Goal: Navigation & Orientation: Find specific page/section

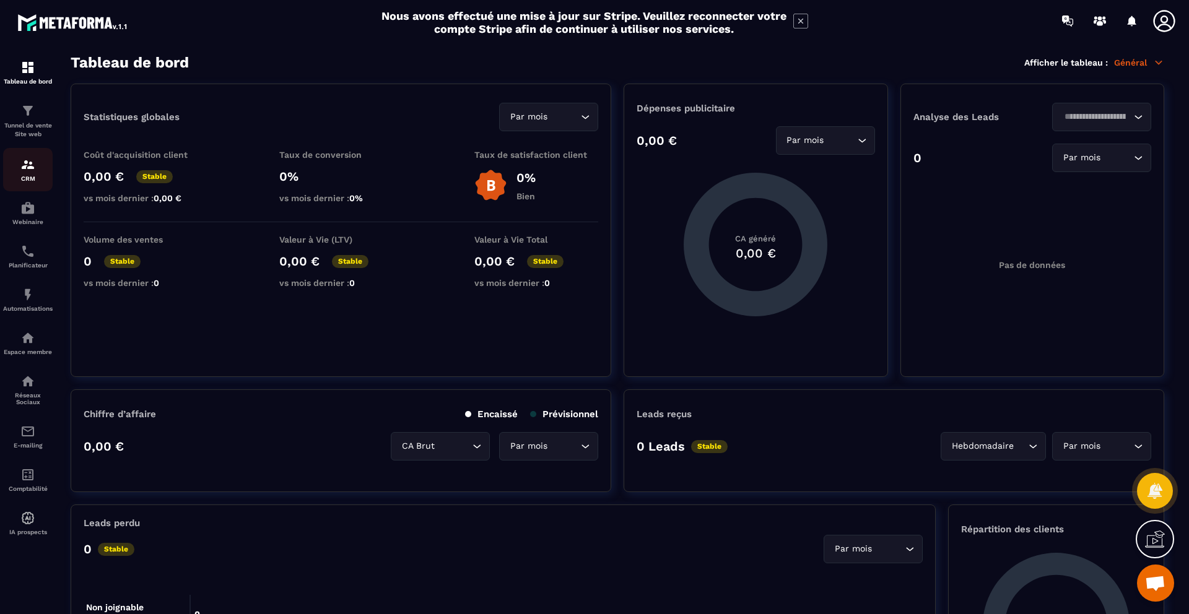
click at [27, 176] on p "CRM" at bounding box center [28, 178] width 50 height 7
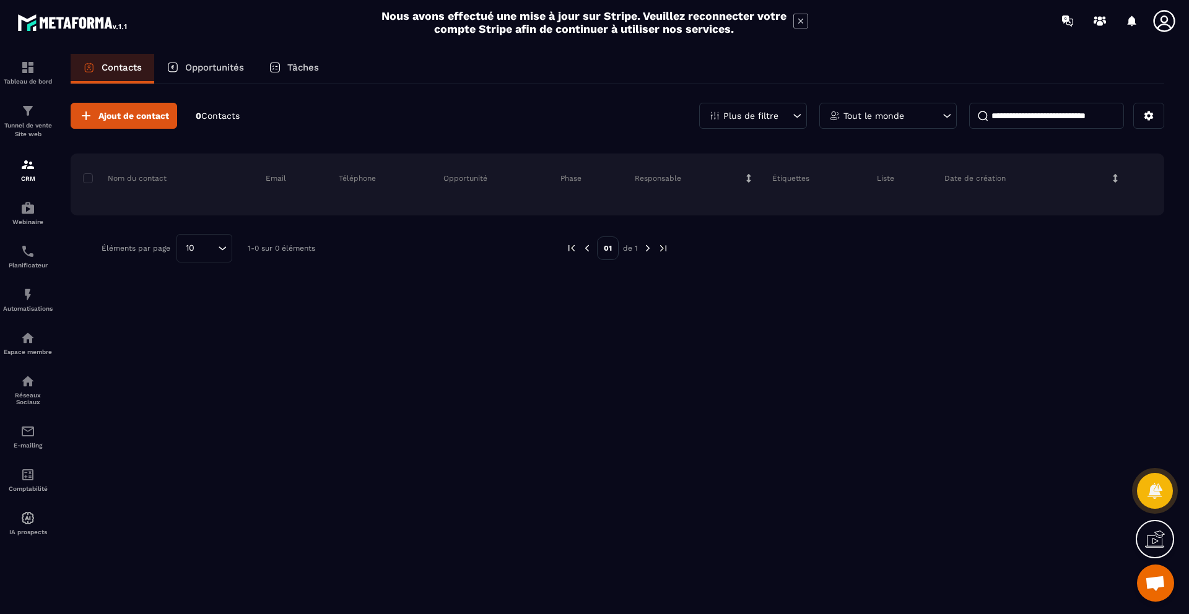
click at [209, 66] on p "Opportunités" at bounding box center [214, 67] width 59 height 11
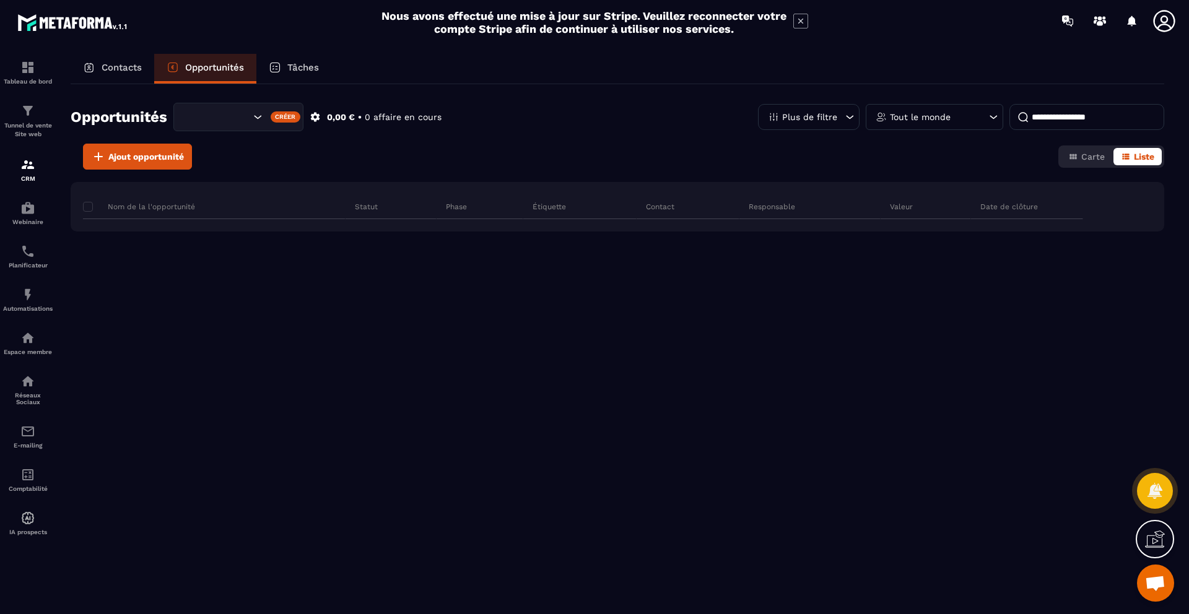
click at [316, 71] on p "Tâches" at bounding box center [303, 67] width 32 height 11
